Goal: Task Accomplishment & Management: Use online tool/utility

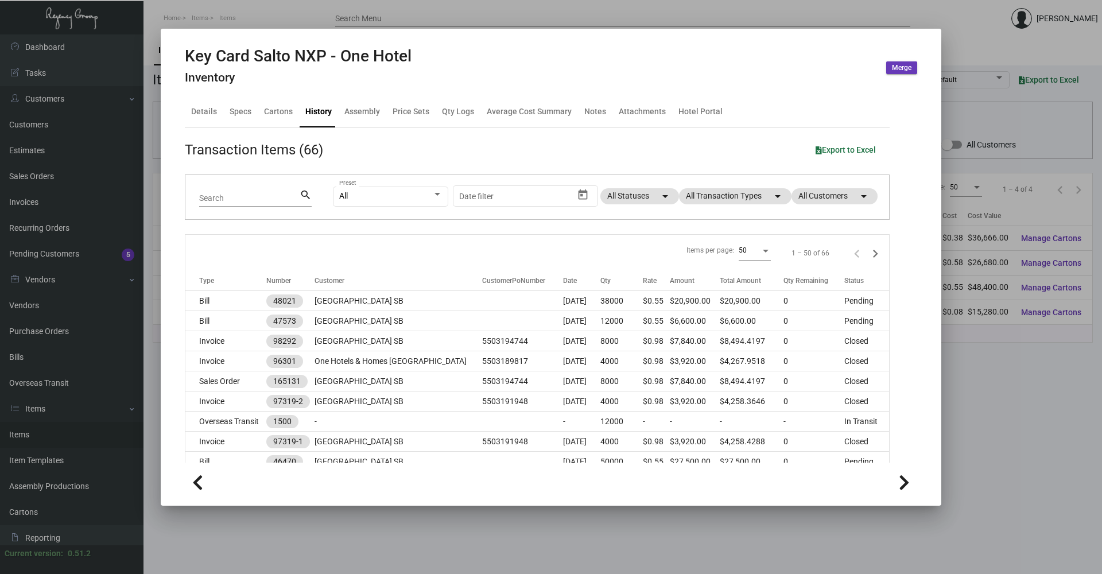
scroll to position [230, 0]
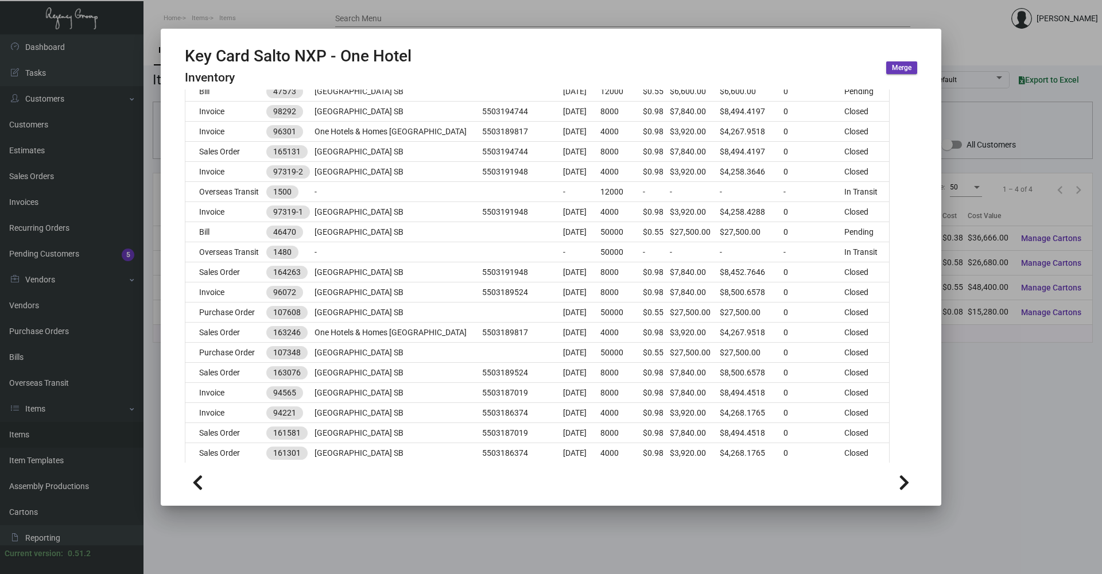
click at [251, 25] on div at bounding box center [551, 287] width 1102 height 574
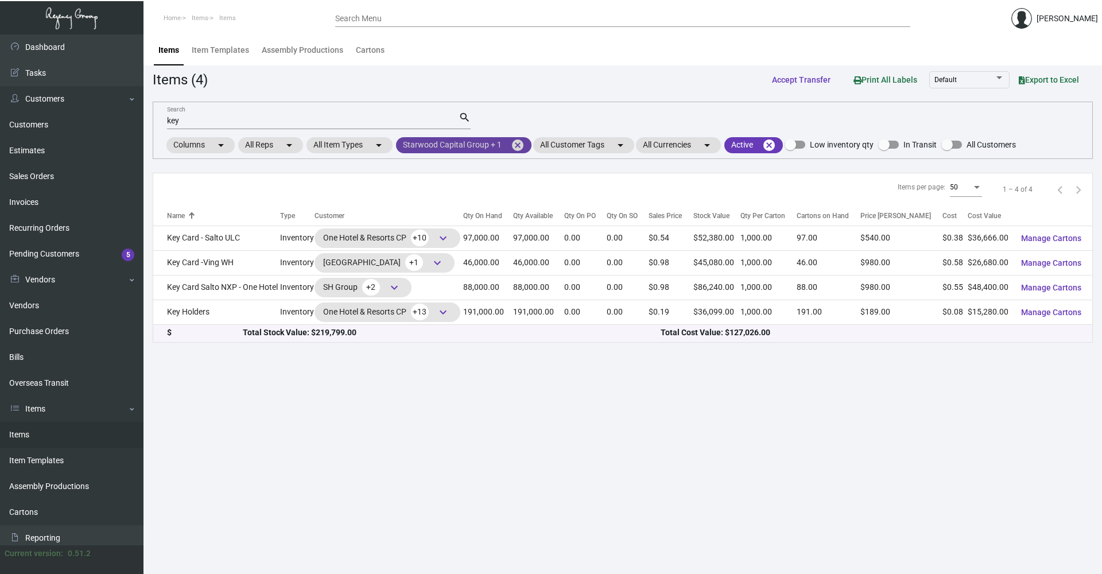
click at [519, 145] on mat-icon "cancel" at bounding box center [518, 145] width 14 height 14
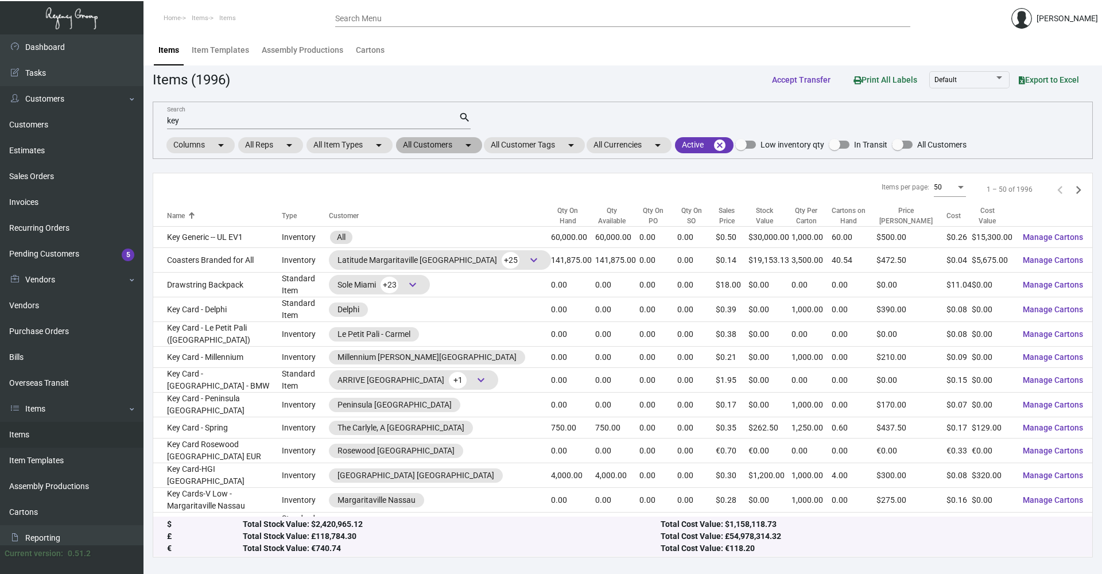
click at [453, 142] on mat-chip "All Customers arrow_drop_down" at bounding box center [439, 145] width 86 height 16
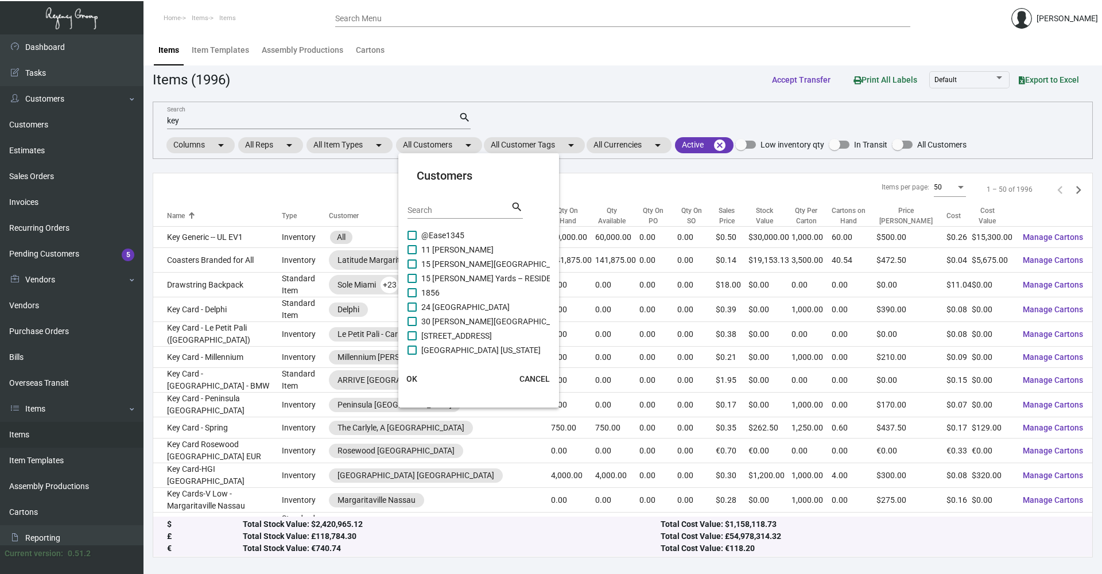
click at [435, 209] on input "Search" at bounding box center [458, 210] width 103 height 9
type input "mark"
click at [413, 324] on span at bounding box center [411, 321] width 9 height 9
click at [412, 326] on input "Mark Hotel" at bounding box center [411, 326] width 1 height 1
checkbox input "true"
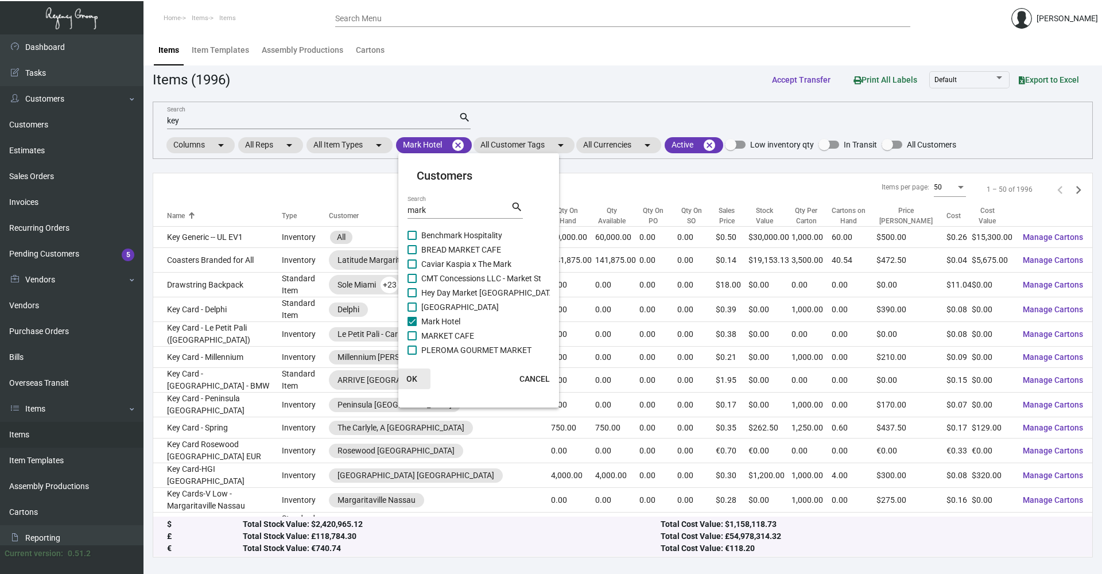
click at [417, 379] on button "OK" at bounding box center [412, 378] width 37 height 21
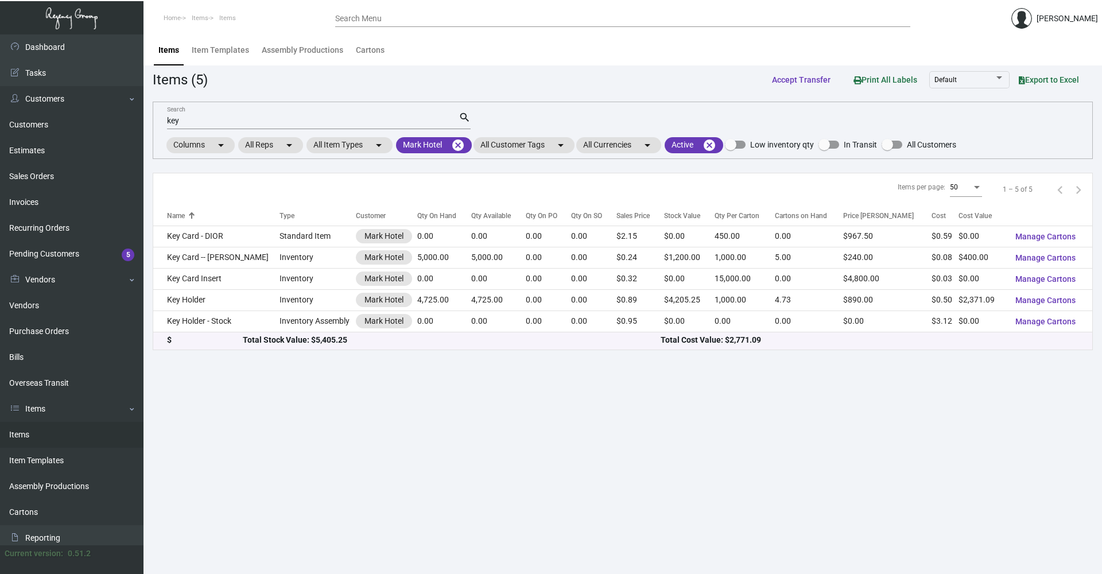
drag, startPoint x: 194, startPoint y: 126, endPoint x: 179, endPoint y: 123, distance: 15.2
click at [169, 125] on div "key Search" at bounding box center [313, 120] width 292 height 18
drag, startPoint x: 177, startPoint y: 123, endPoint x: 96, endPoint y: 125, distance: 81.0
click at [96, 125] on div "Dashboard Dashboard Tasks Customers Customers Estimates Sales Orders Invoices R…" at bounding box center [551, 303] width 1102 height 539
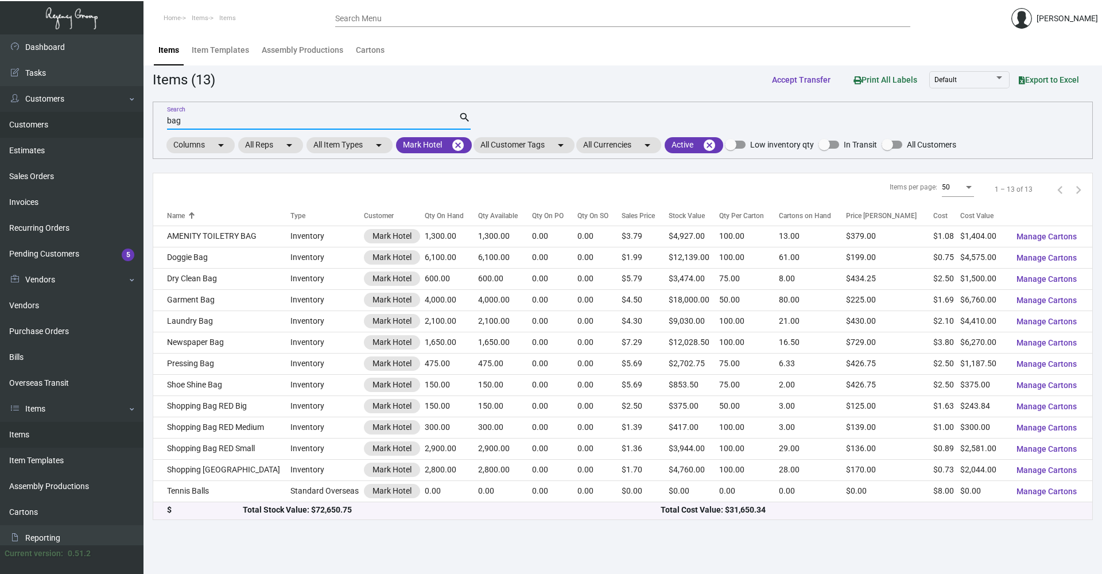
type input "bag"
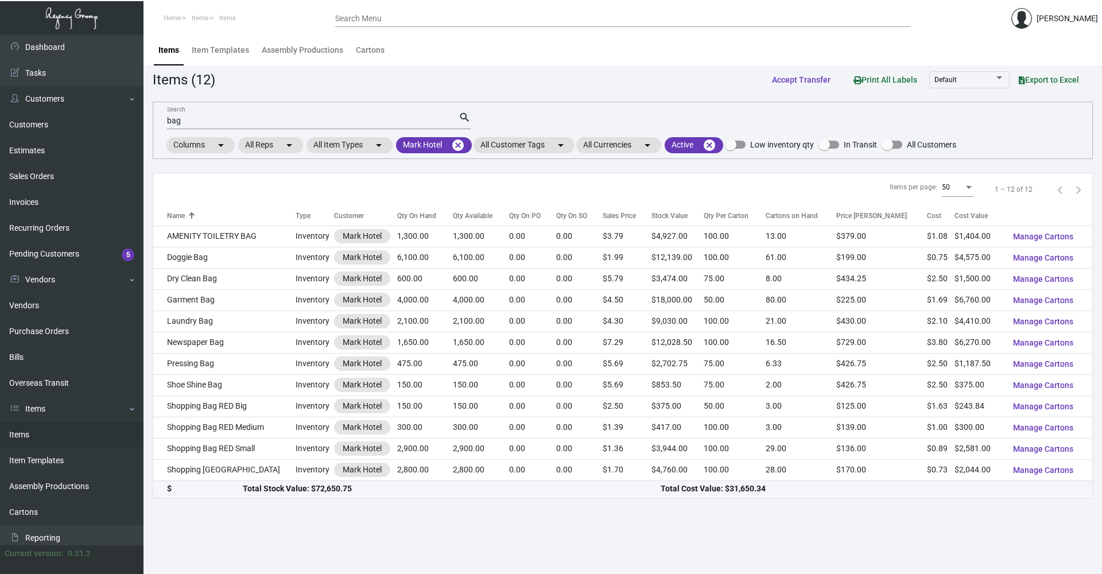
drag, startPoint x: 204, startPoint y: 113, endPoint x: 156, endPoint y: 122, distance: 49.0
click at [154, 122] on div "bag Search search Columns arrow_drop_down All Reps arrow_drop_down All Item Typ…" at bounding box center [623, 130] width 940 height 57
drag, startPoint x: 180, startPoint y: 119, endPoint x: 131, endPoint y: 127, distance: 50.0
click at [130, 127] on div "Dashboard Dashboard Tasks Customers Customers Estimates Sales Orders Invoices R…" at bounding box center [551, 303] width 1102 height 539
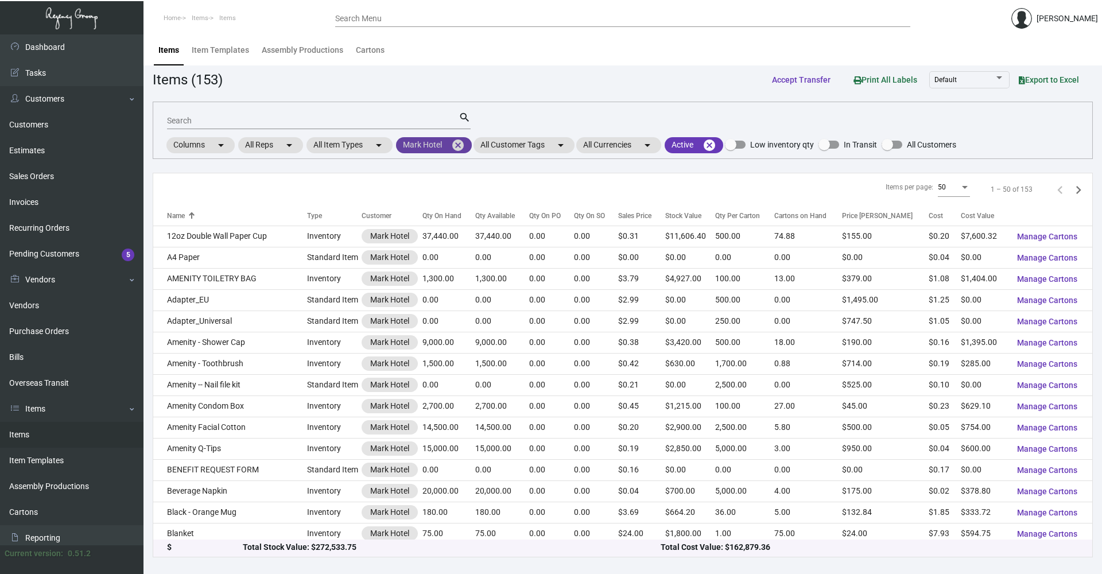
click at [457, 145] on mat-icon "cancel" at bounding box center [458, 145] width 14 height 14
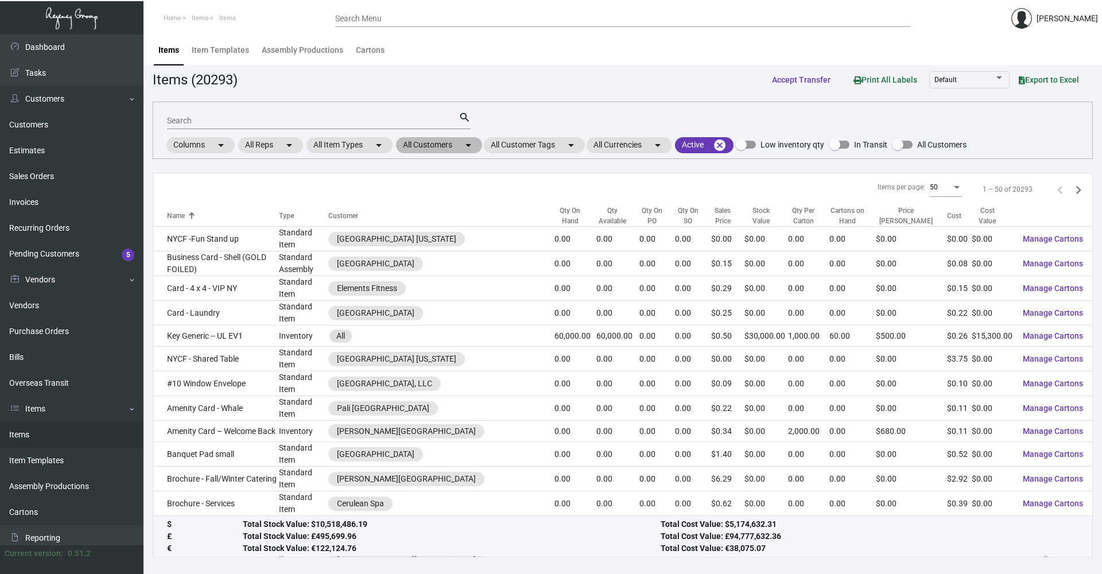
click at [442, 145] on mat-chip "All Customers arrow_drop_down" at bounding box center [439, 145] width 86 height 16
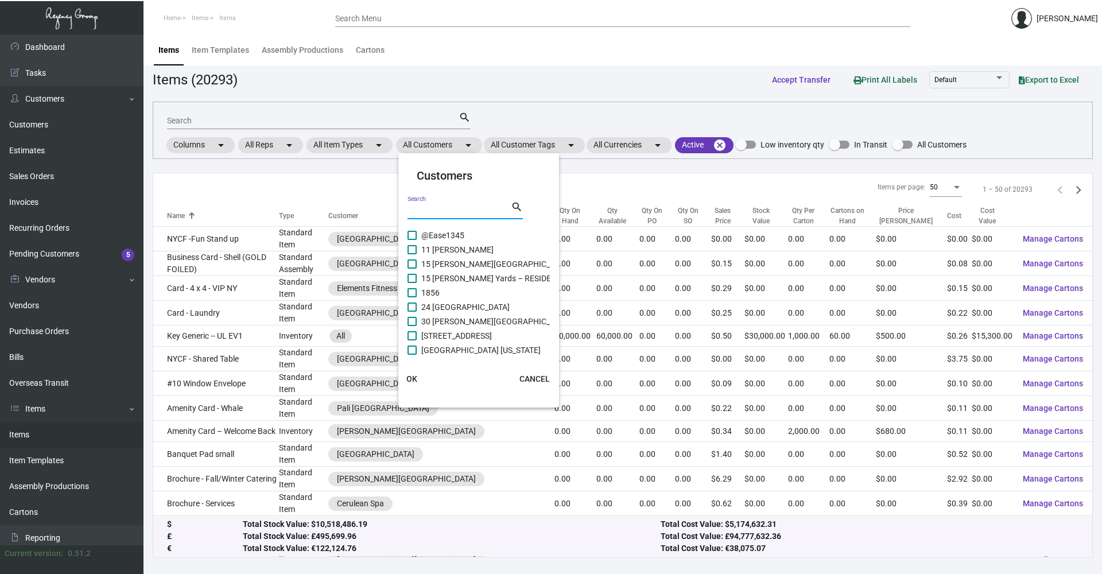
click at [441, 211] on input "Search" at bounding box center [458, 210] width 103 height 9
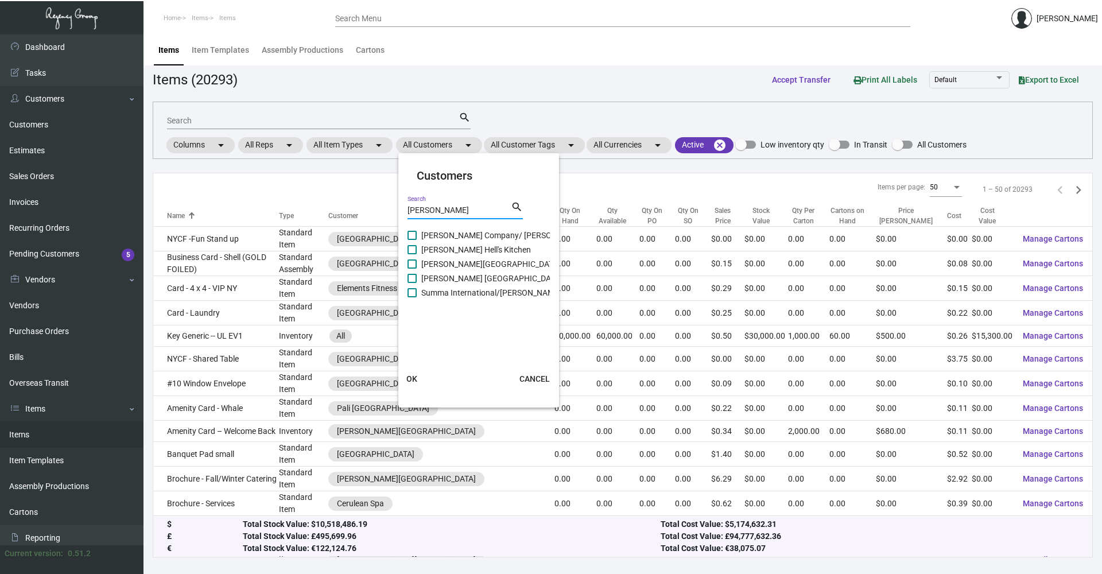
type input "[PERSON_NAME]"
click at [411, 253] on span at bounding box center [411, 249] width 9 height 9
click at [411, 254] on input "[PERSON_NAME] Hell's Kitchen" at bounding box center [411, 254] width 1 height 1
checkbox input "true"
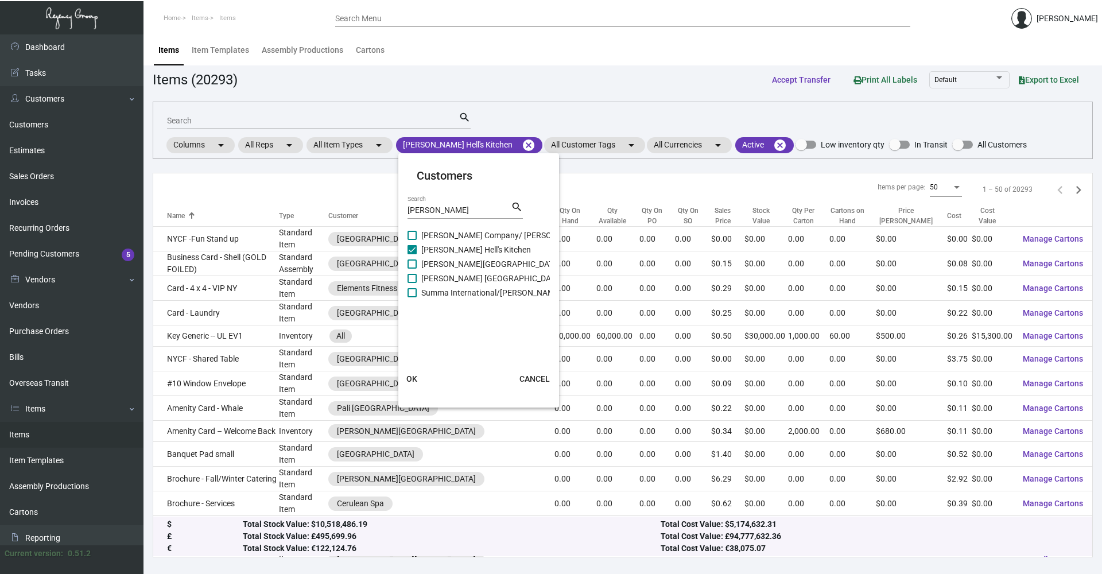
click at [410, 375] on span "OK" at bounding box center [411, 378] width 11 height 9
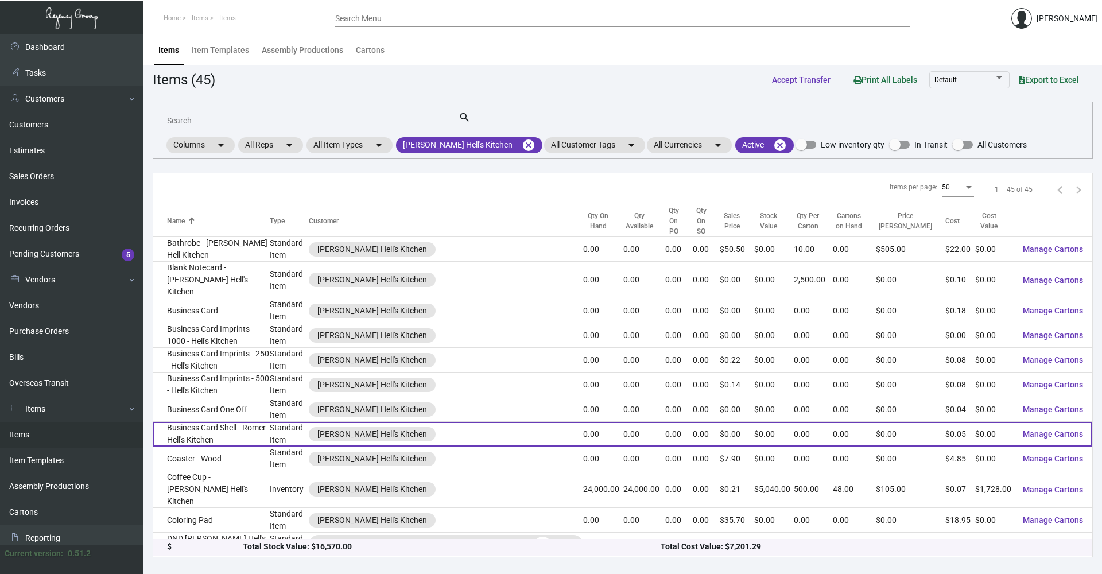
click at [270, 422] on td "Business Card Shell - Romer Hell's Kitchen" at bounding box center [211, 434] width 117 height 25
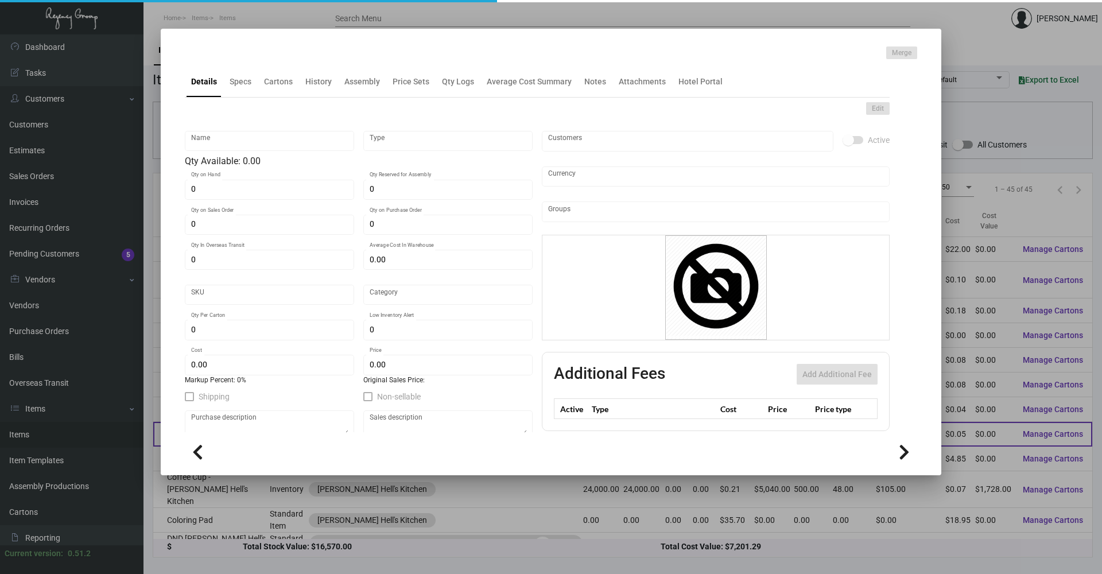
type input "Business Card Shell - Romer Hell's Kitchen"
type input "Standard Item"
type input "$ 0.00"
type input "Standard"
type input "$ 0.051"
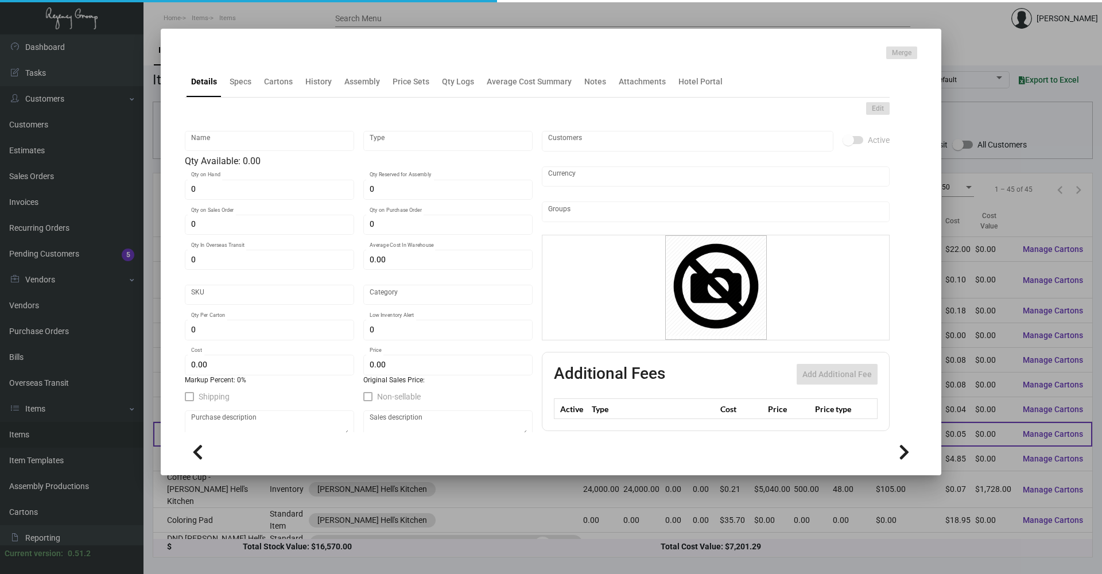
type input "$ 0.00"
checkbox input "true"
type input "United States Dollar $"
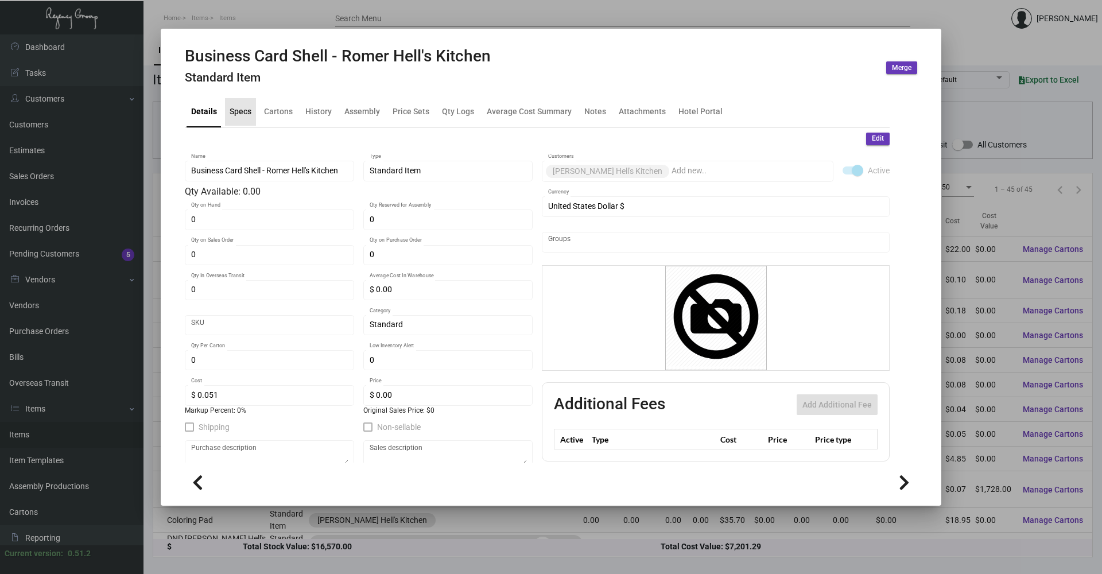
click at [246, 112] on div "Specs" at bounding box center [241, 112] width 22 height 12
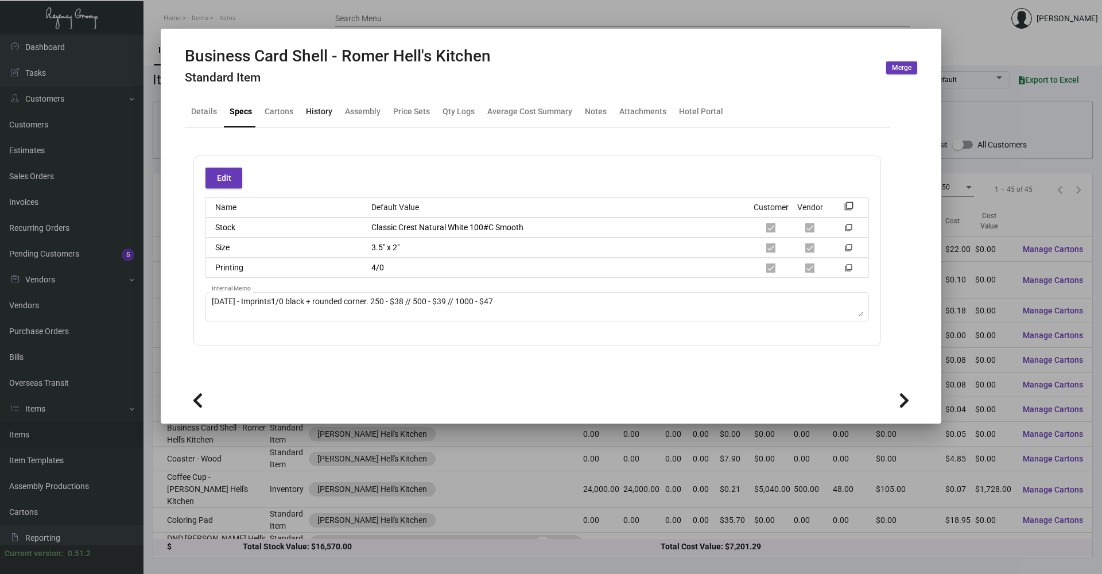
click at [310, 110] on div "History" at bounding box center [319, 112] width 26 height 12
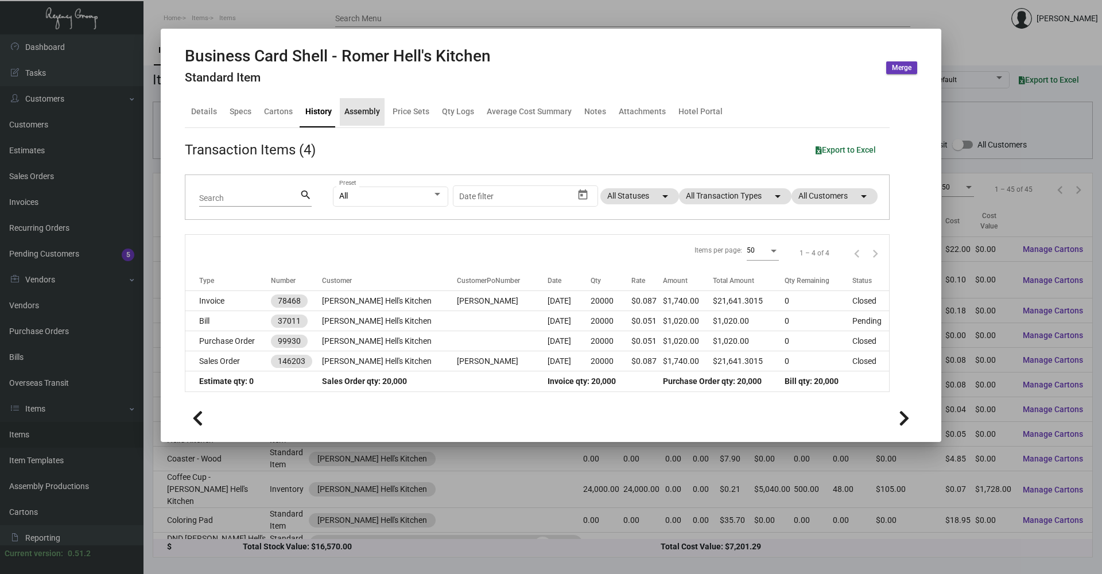
click at [359, 110] on div "Assembly" at bounding box center [362, 112] width 36 height 12
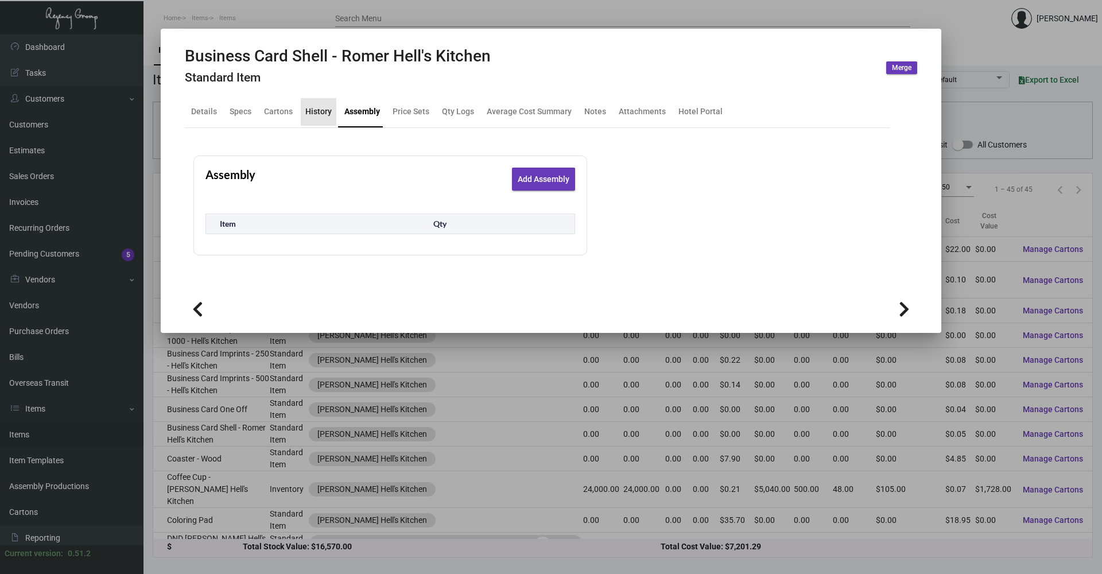
drag, startPoint x: 325, startPoint y: 108, endPoint x: 319, endPoint y: 119, distance: 11.8
click at [325, 109] on div "History" at bounding box center [318, 112] width 26 height 12
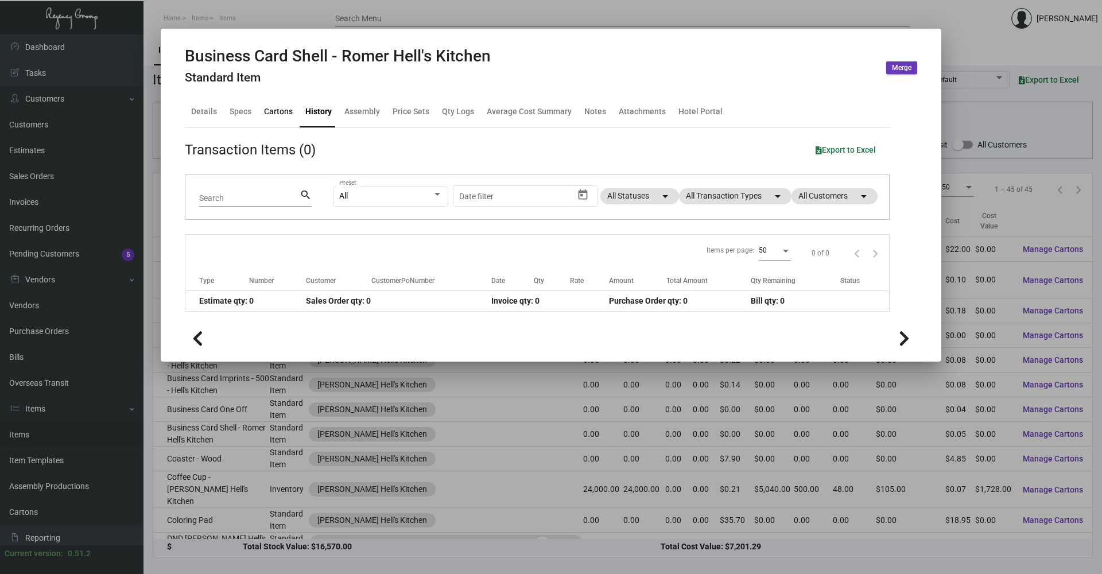
drag, startPoint x: 279, startPoint y: 110, endPoint x: 274, endPoint y: 112, distance: 6.4
click at [276, 111] on div "Cartons" at bounding box center [278, 112] width 29 height 12
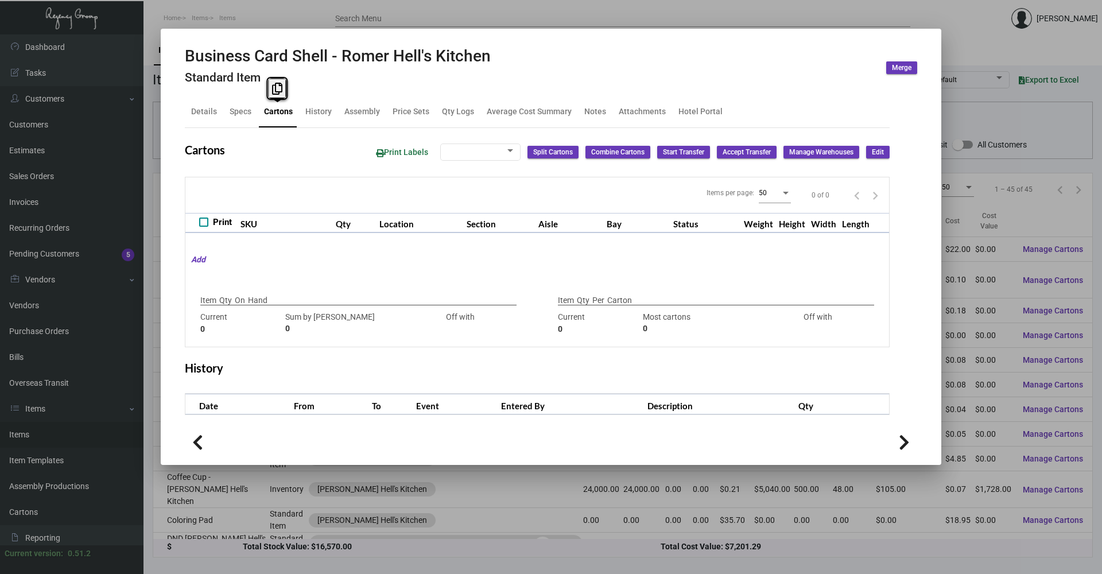
checkbox input "true"
type input "0"
drag, startPoint x: 274, startPoint y: 112, endPoint x: 244, endPoint y: 113, distance: 29.8
click at [244, 113] on div "Specs" at bounding box center [241, 112] width 22 height 12
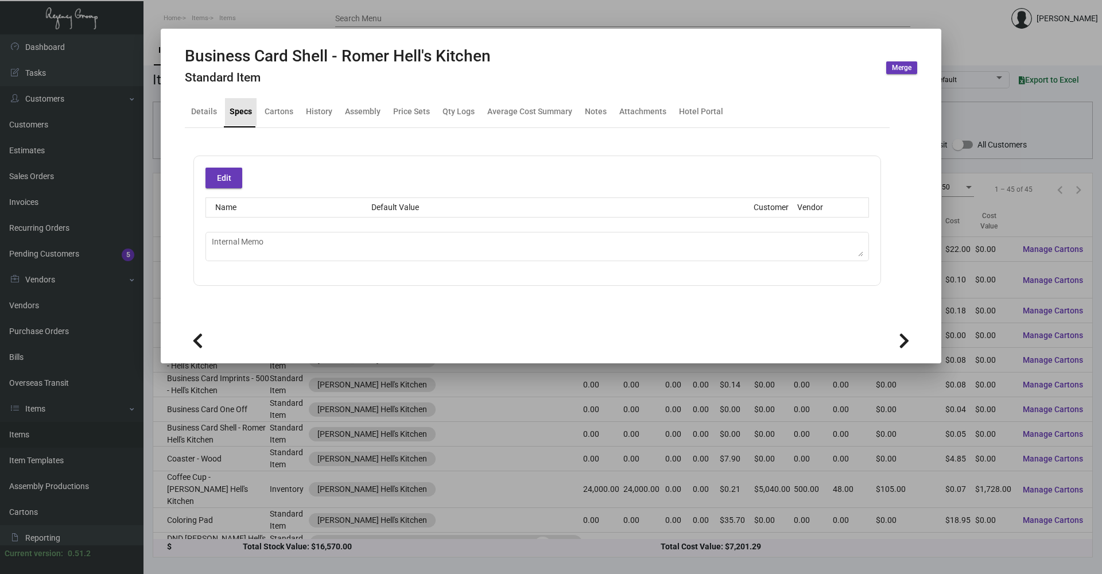
type textarea "[DATE] - Imprints1/0 black + rounded corner. 250 - $38 // 500 - $39 // 1000 - $…"
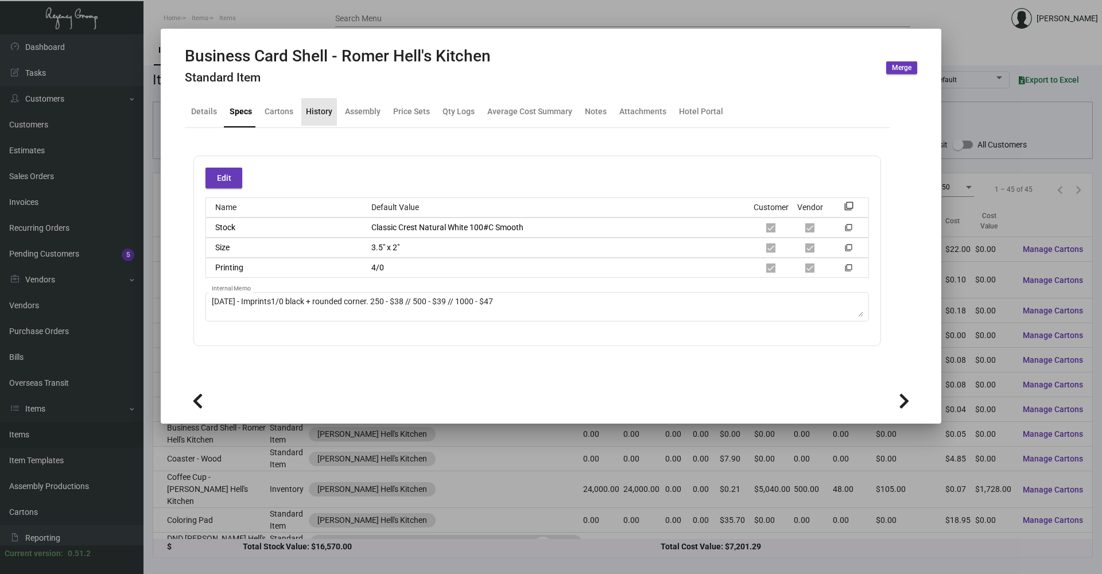
click at [326, 113] on div "History" at bounding box center [319, 112] width 26 height 12
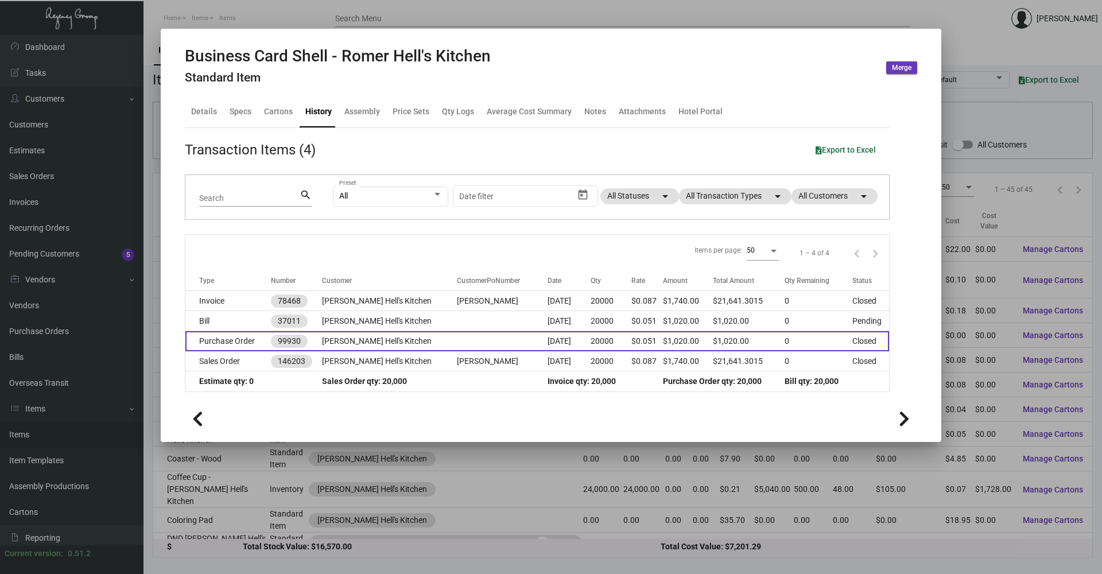
click at [241, 340] on td "Purchase Order" at bounding box center [228, 341] width 86 height 20
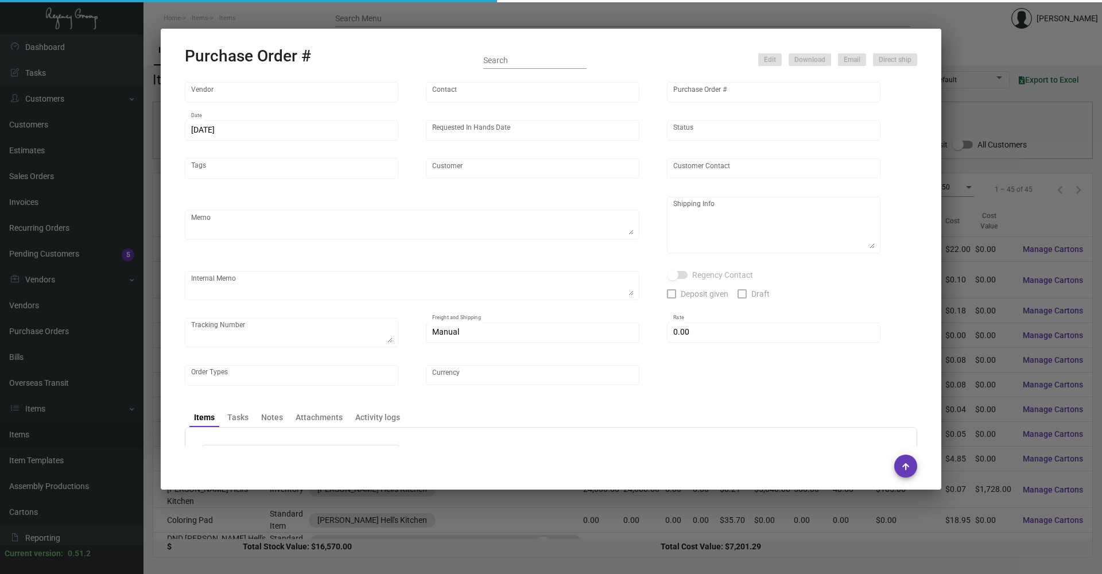
type input "[PERSON_NAME] Printing"
type input "[PERSON_NAME]"
type input "99930"
type input "[DATE]"
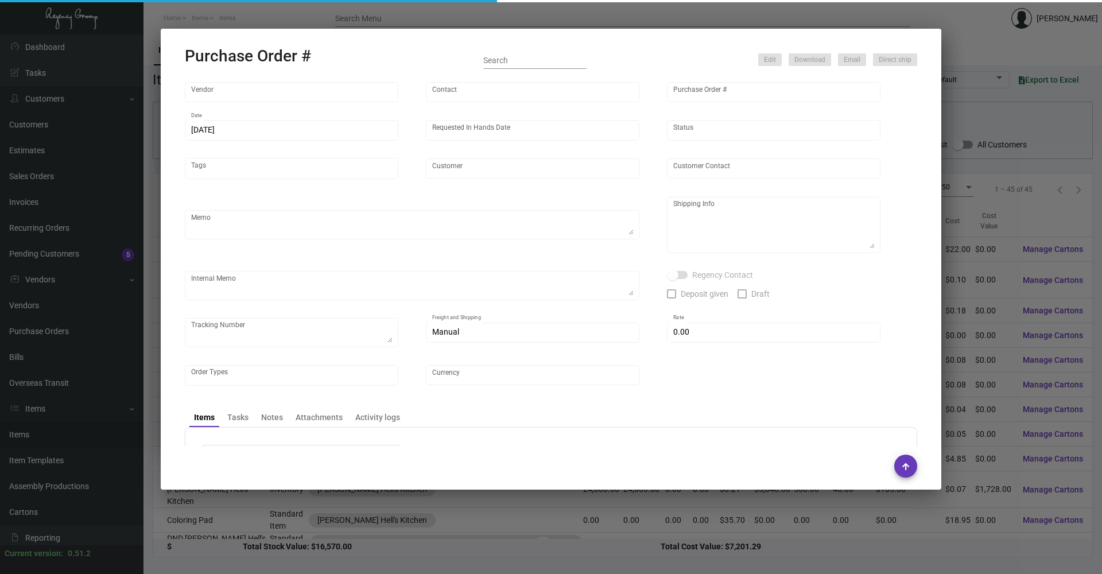
type input "[PERSON_NAME] Hell's Kitchen"
type textarea "Reference quote dated [DATE]."
type textarea "To be house with vendor for imprints."
type textarea "[DATE] - Art approved vendor's proof."
type input "$ 0.00"
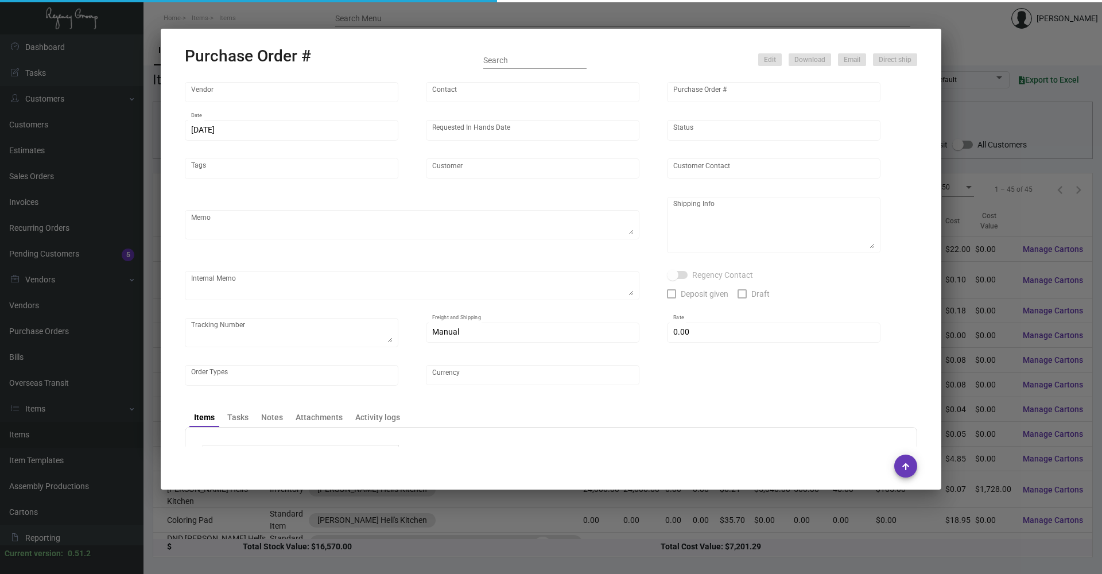
type input "United States Dollar $"
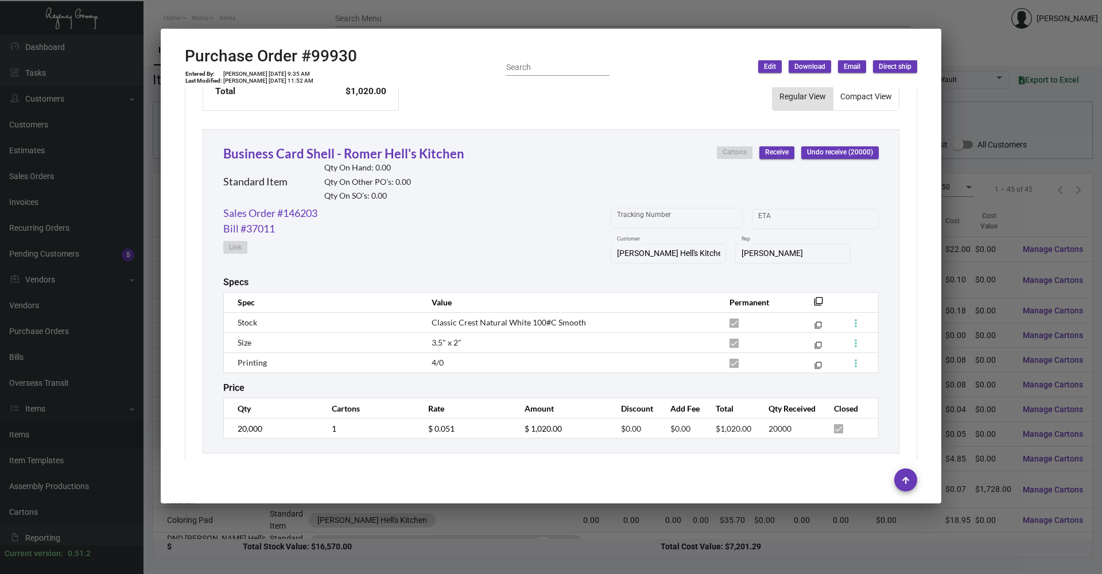
scroll to position [512, 0]
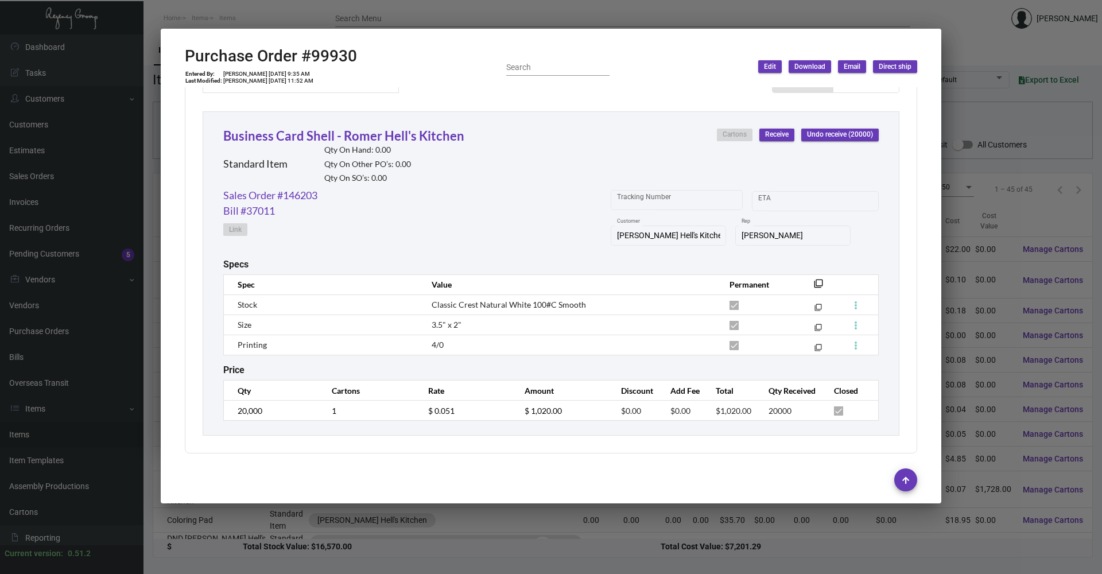
drag, startPoint x: 253, startPoint y: 9, endPoint x: 148, endPoint y: 31, distance: 107.3
click at [253, 10] on div at bounding box center [551, 287] width 1102 height 574
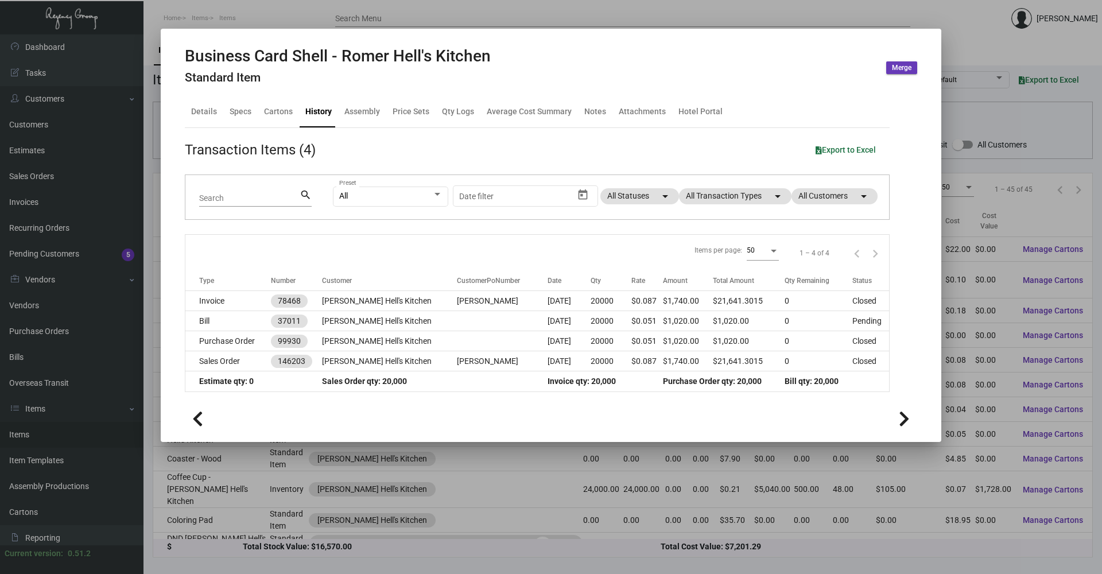
click at [1029, 40] on div at bounding box center [551, 287] width 1102 height 574
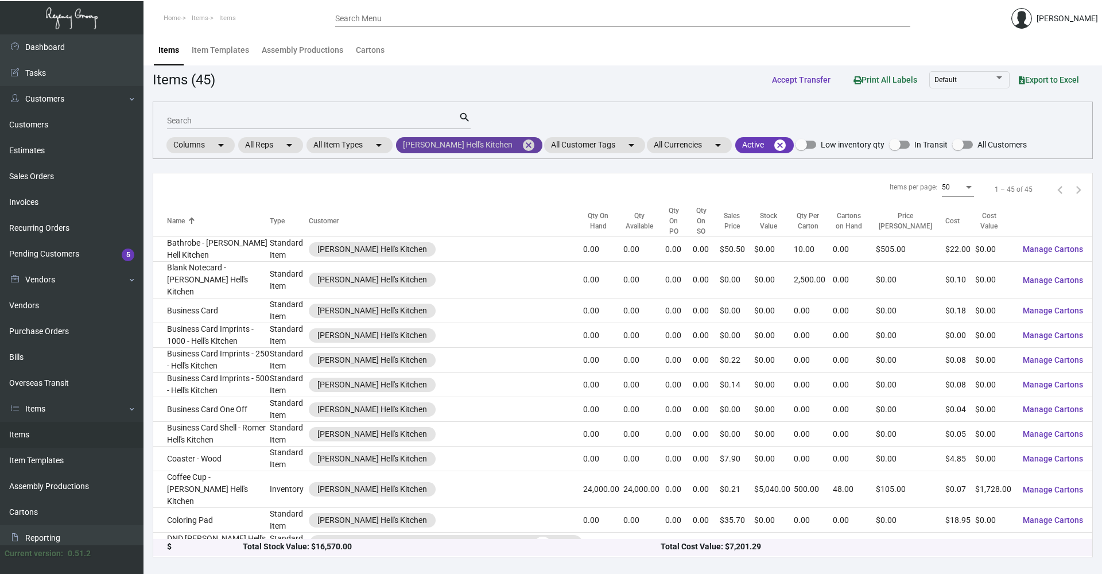
click at [522, 144] on mat-icon "cancel" at bounding box center [529, 145] width 14 height 14
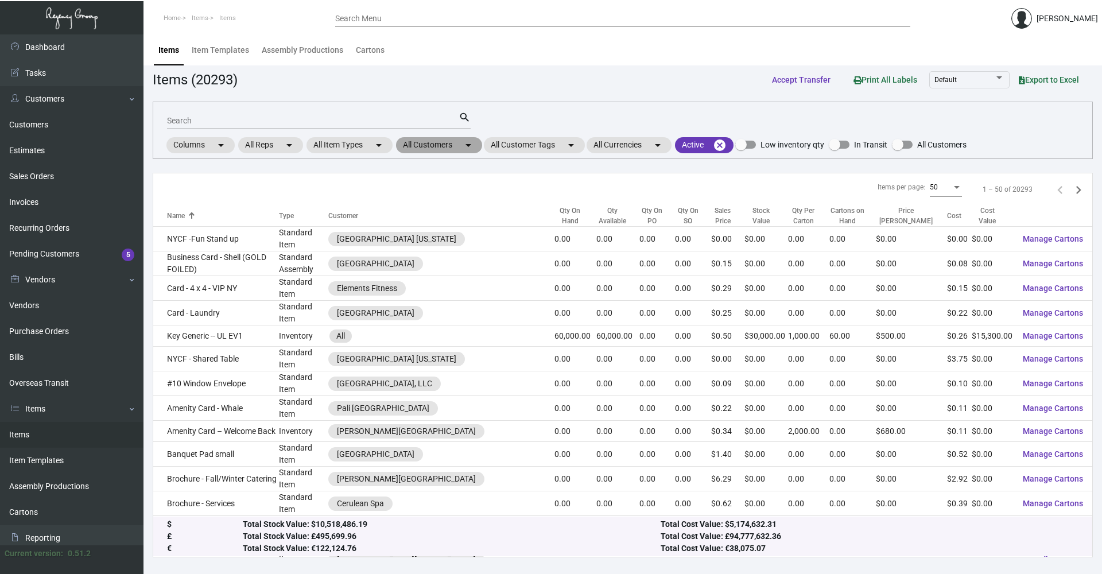
click at [465, 146] on mat-icon "arrow_drop_down" at bounding box center [468, 145] width 14 height 14
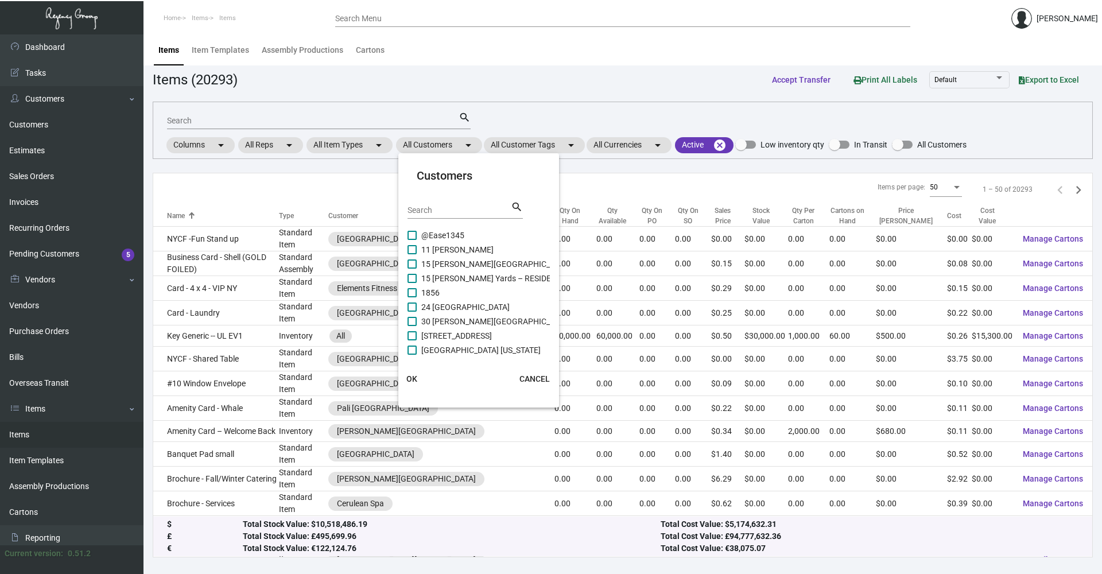
click at [463, 213] on input "Search" at bounding box center [458, 210] width 103 height 9
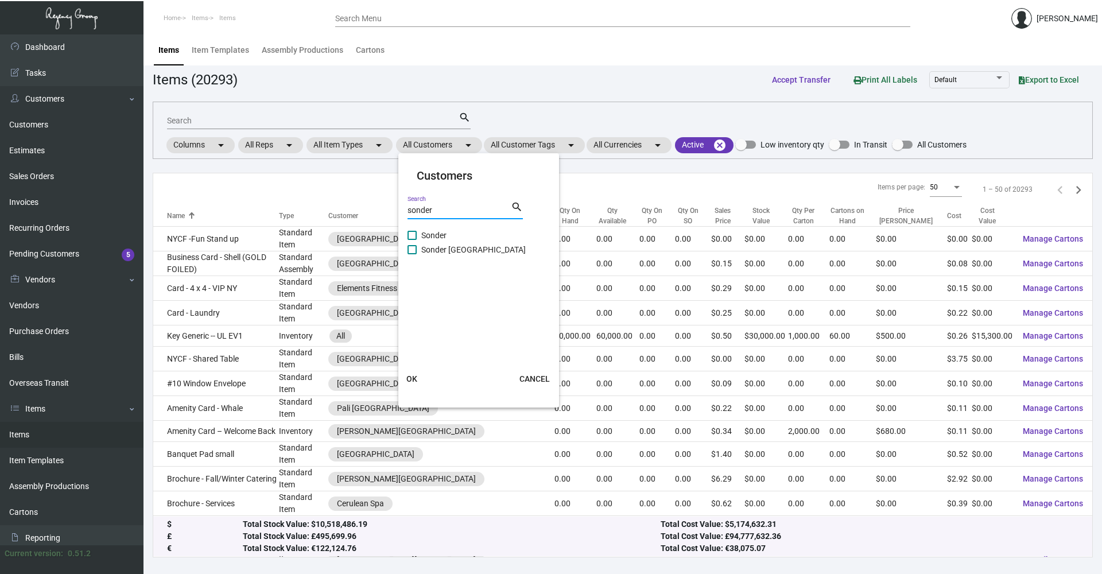
type input "sonder"
click at [421, 239] on label "Sonder" at bounding box center [426, 235] width 39 height 14
click at [412, 240] on input "Sonder" at bounding box center [411, 240] width 1 height 1
checkbox input "true"
click at [414, 253] on span at bounding box center [411, 249] width 9 height 9
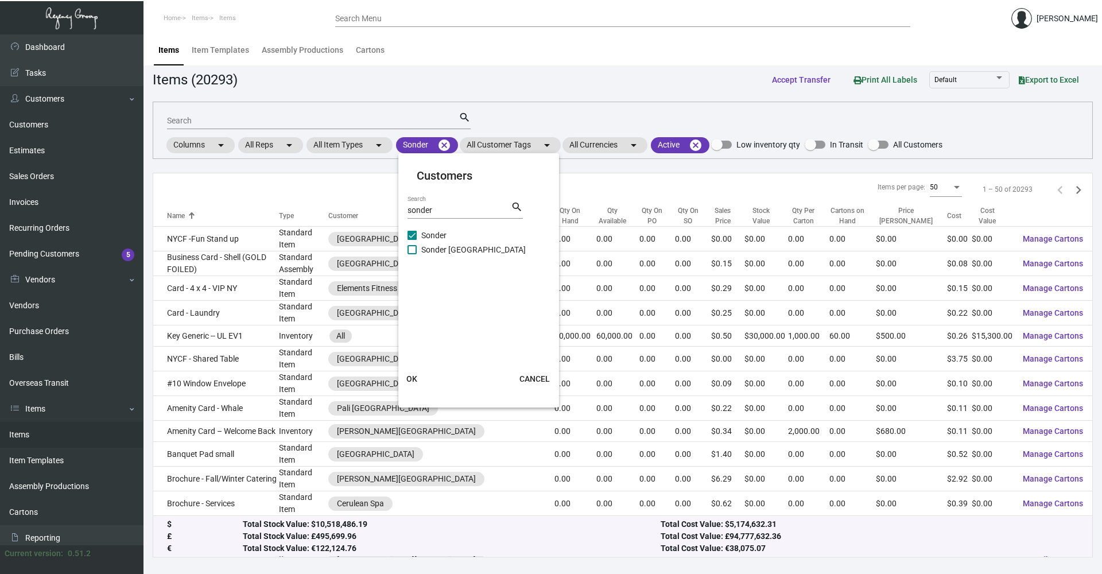
click at [412, 254] on input "Sonder [GEOGRAPHIC_DATA]" at bounding box center [411, 254] width 1 height 1
checkbox input "true"
click at [417, 382] on button "OK" at bounding box center [412, 378] width 37 height 21
